Goal: Find specific page/section: Find specific page/section

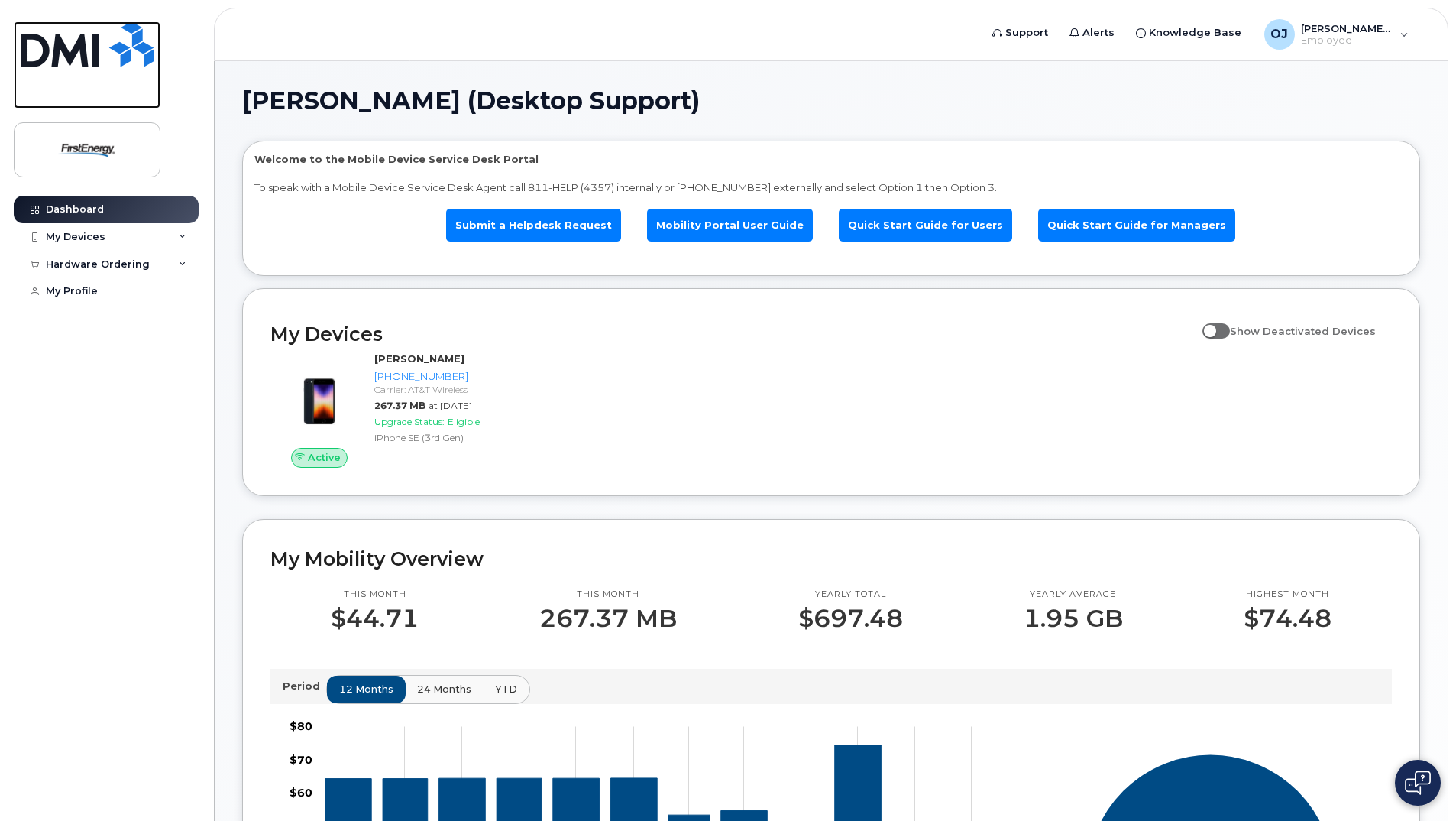
click at [64, 48] on img at bounding box center [87, 44] width 133 height 46
